Goal: Task Accomplishment & Management: Use online tool/utility

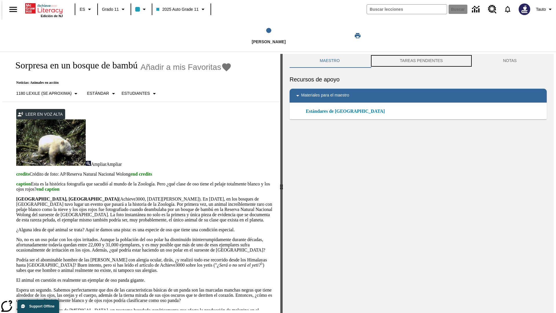
click at [421, 61] on button "TAREAS PENDIENTES" at bounding box center [421, 61] width 103 height 14
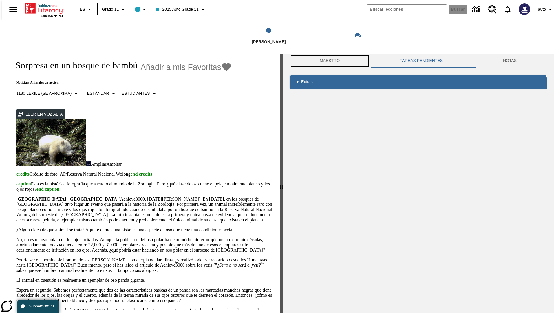
click at [328, 61] on button "Maestro" at bounding box center [330, 61] width 80 height 14
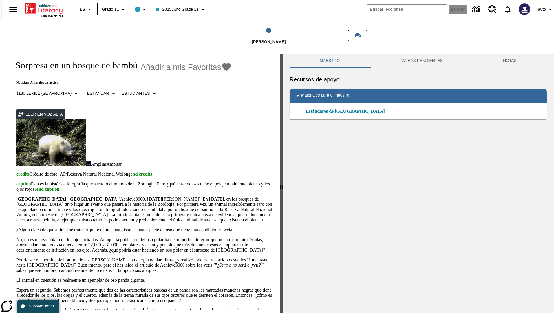
click at [358, 36] on icon "Imprimir" at bounding box center [358, 35] width 6 height 5
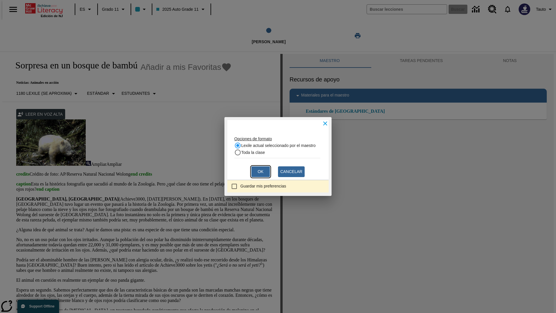
click at [261, 171] on button "Ok" at bounding box center [260, 171] width 19 height 11
